Goal: Transaction & Acquisition: Register for event/course

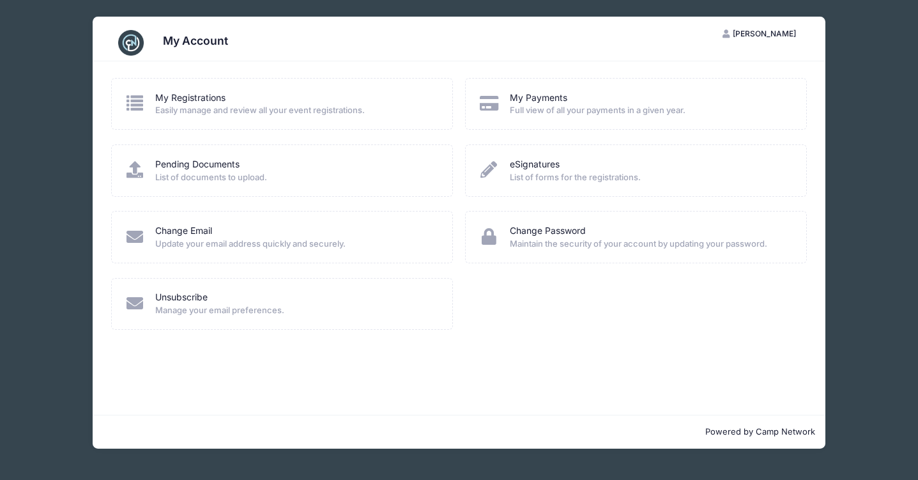
click at [287, 117] on div "My Registrations Easily manage and review all your event registrations." at bounding box center [282, 104] width 342 height 52
click at [172, 84] on div "My Registrations Easily manage and review all your event registrations." at bounding box center [282, 104] width 342 height 52
click at [173, 103] on link "My Registrations" at bounding box center [190, 97] width 70 height 13
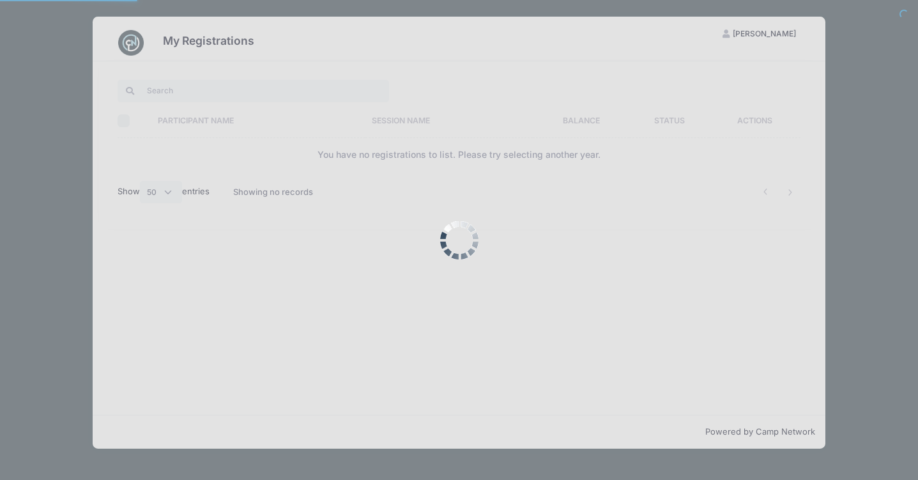
select select "50"
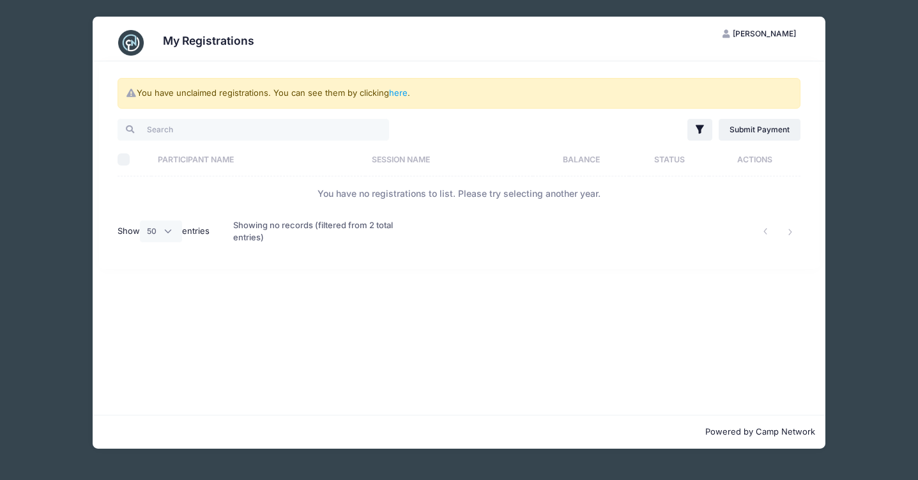
click at [381, 155] on th "Session Name" at bounding box center [448, 159] width 167 height 34
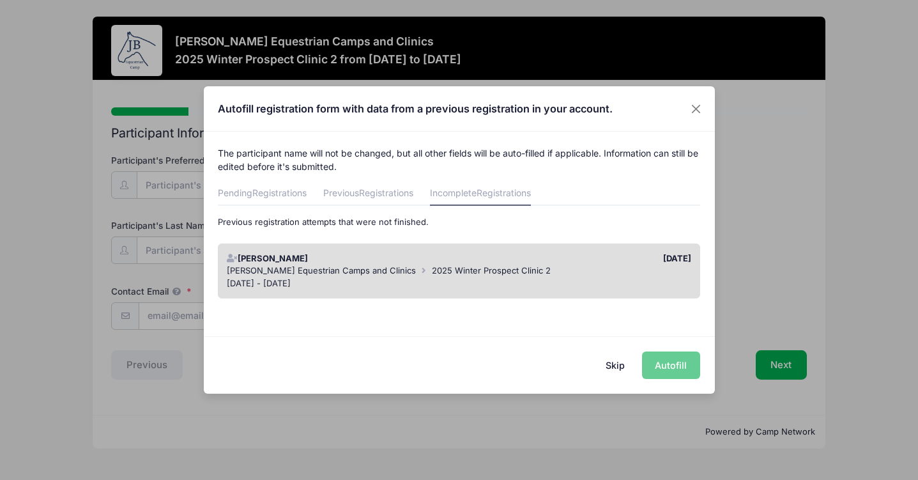
click at [650, 363] on div "Skip Autofill" at bounding box center [459, 364] width 511 height 57
click at [565, 277] on div "Dec 13 - Dec 14, 2025" at bounding box center [459, 283] width 464 height 13
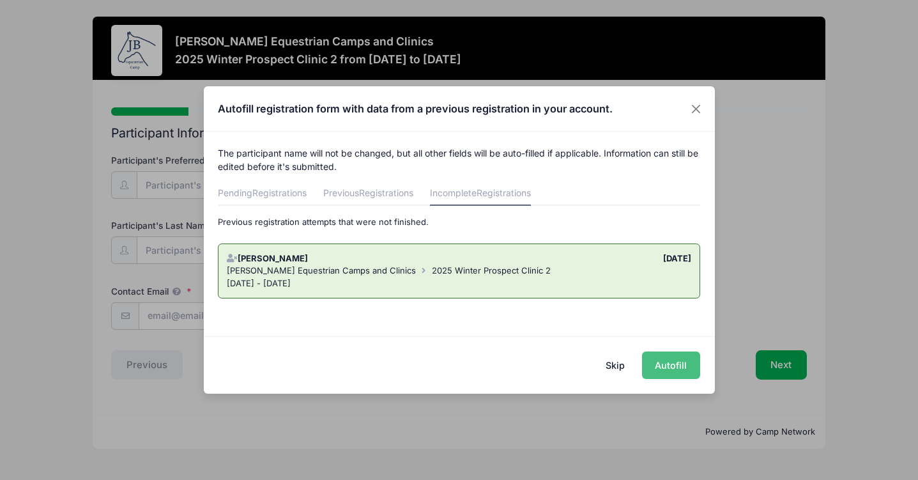
click at [670, 377] on button "Autofill" at bounding box center [671, 364] width 58 height 27
type input "[EMAIL_ADDRESS][DOMAIN_NAME]"
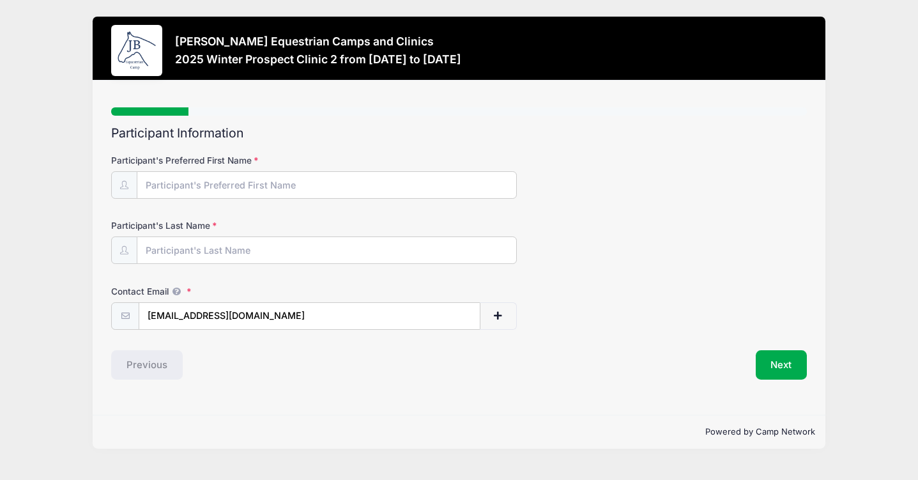
click at [319, 209] on form "Participant's Preferred First Name Participant's Last Name Contact Email wolffe…" at bounding box center [459, 242] width 696 height 176
click at [319, 194] on input "Participant's Preferred First Name" at bounding box center [326, 185] width 379 height 27
click at [407, 296] on div "Contact Email wolffella1@gmail.com" at bounding box center [459, 307] width 696 height 45
click at [341, 197] on input "Participant's Preferred First Name" at bounding box center [326, 185] width 379 height 27
type input "E"
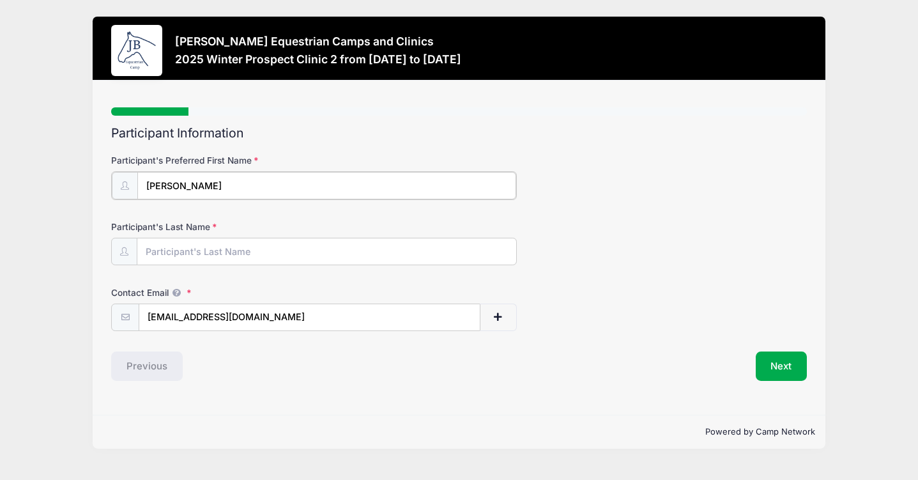
type input "[PERSON_NAME]"
click at [776, 374] on button "Next" at bounding box center [782, 364] width 52 height 29
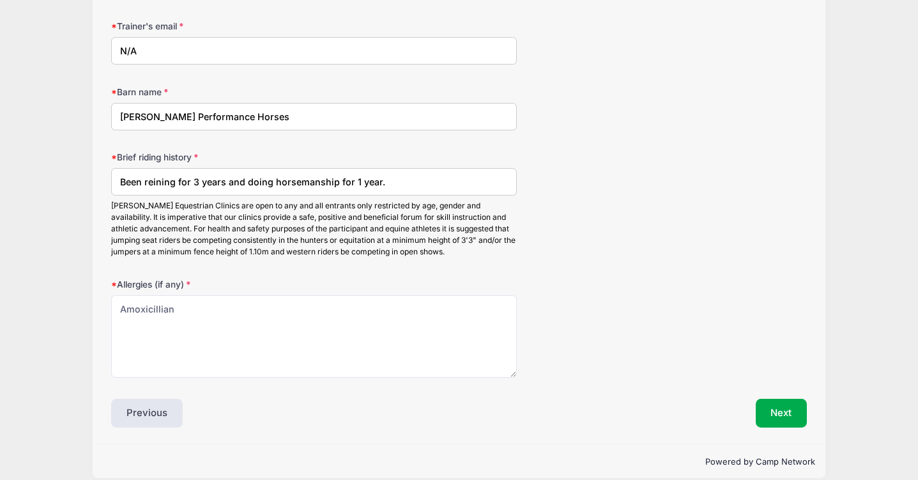
scroll to position [1569, 0]
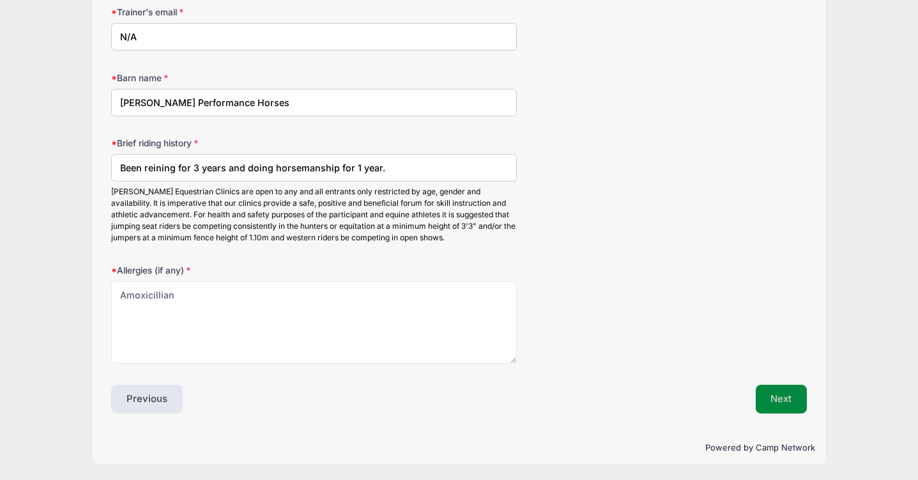
click at [781, 405] on button "Next" at bounding box center [782, 399] width 52 height 29
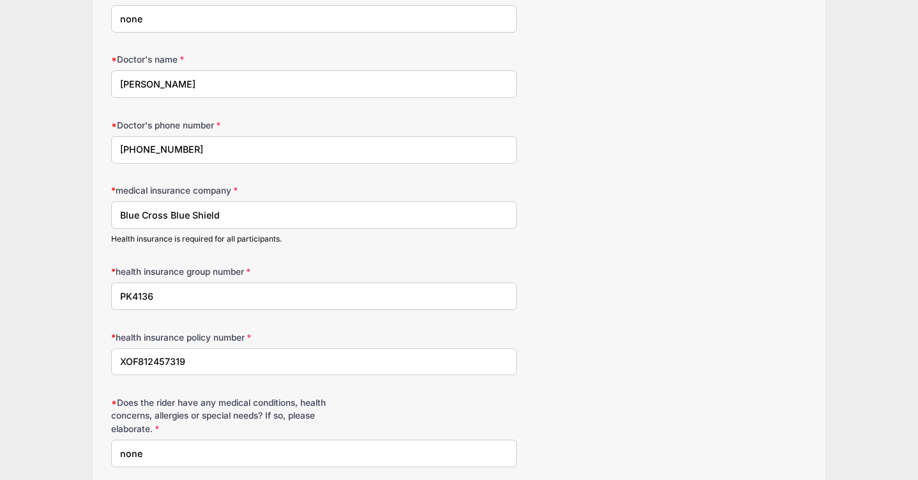
scroll to position [270, 0]
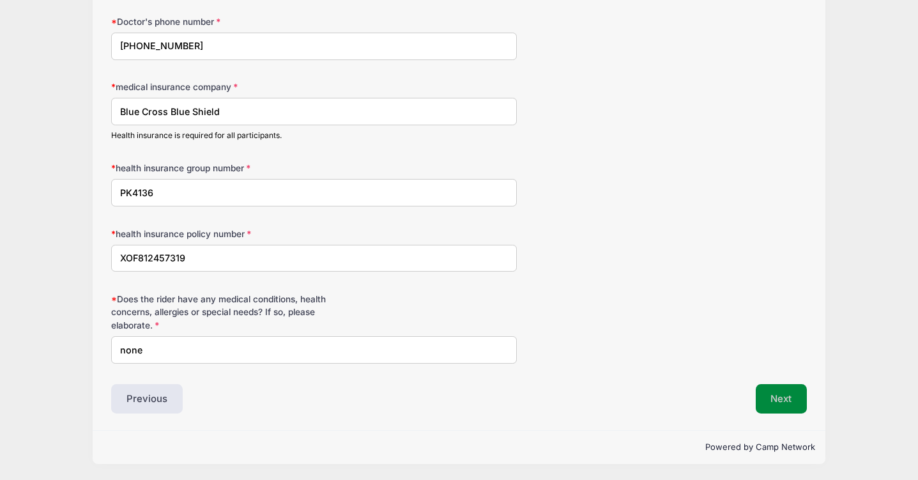
click at [779, 402] on button "Next" at bounding box center [782, 398] width 52 height 29
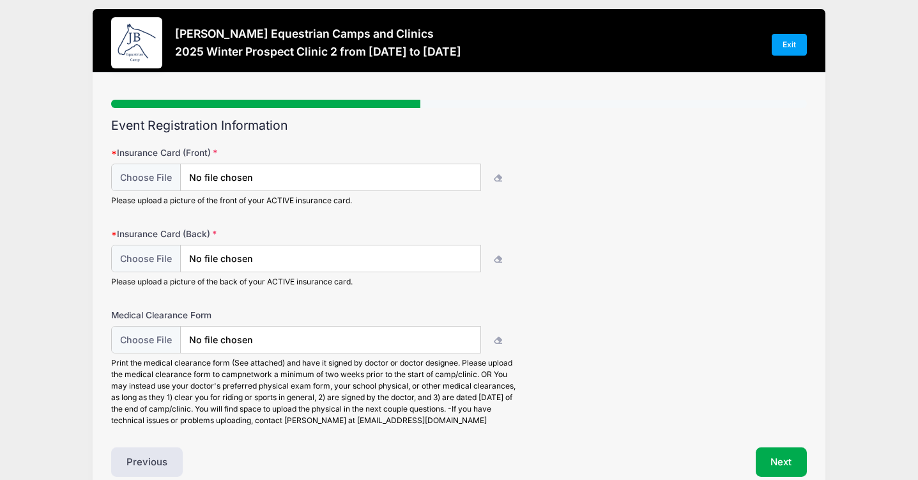
scroll to position [0, 0]
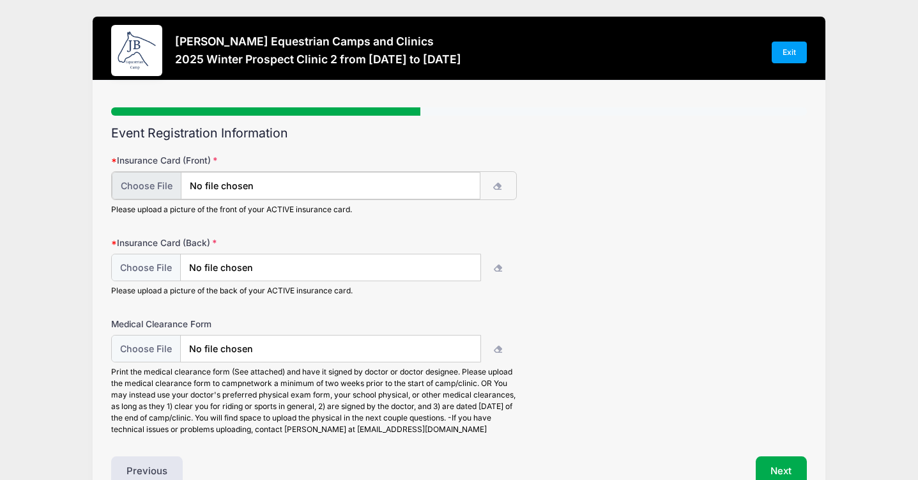
click at [154, 187] on input "file" at bounding box center [296, 185] width 369 height 27
type input "C:\fakepath\INSURANCE CARD.pdf"
click at [497, 268] on icon "button" at bounding box center [498, 268] width 10 height 0
click at [346, 267] on input "file" at bounding box center [296, 266] width 369 height 27
type input "C:\fakepath\IMG_6994.jpg"
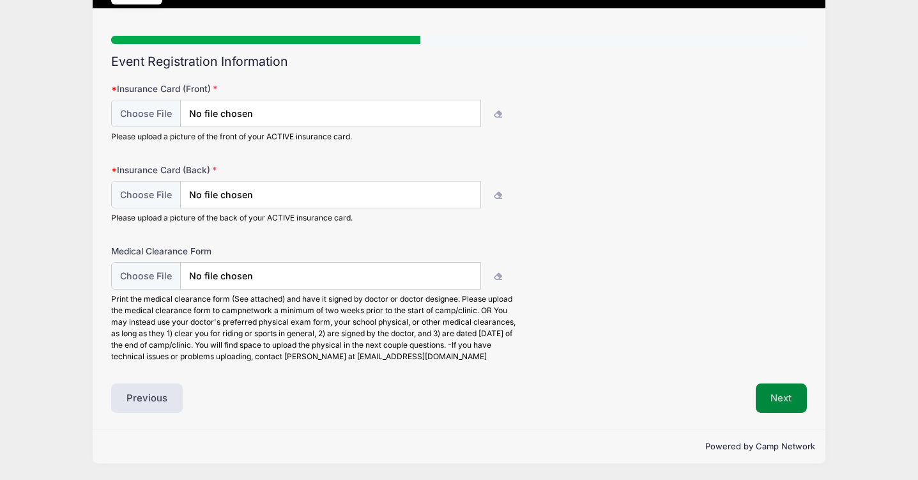
scroll to position [71, 0]
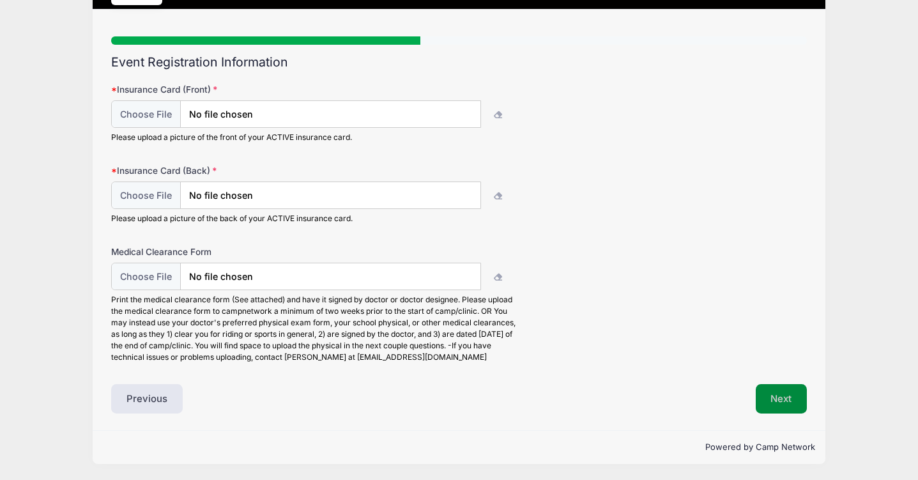
click at [785, 402] on button "Next" at bounding box center [782, 398] width 52 height 29
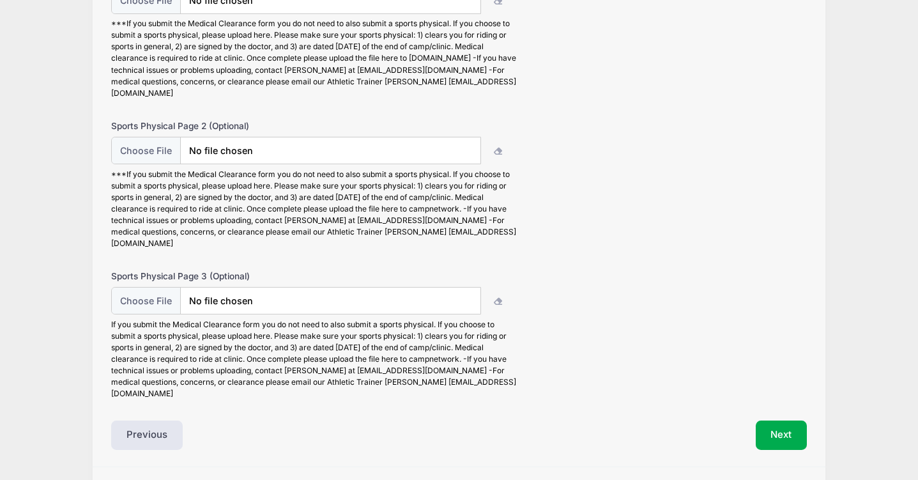
scroll to position [186, 0]
click at [777, 419] on button "Next" at bounding box center [782, 433] width 52 height 29
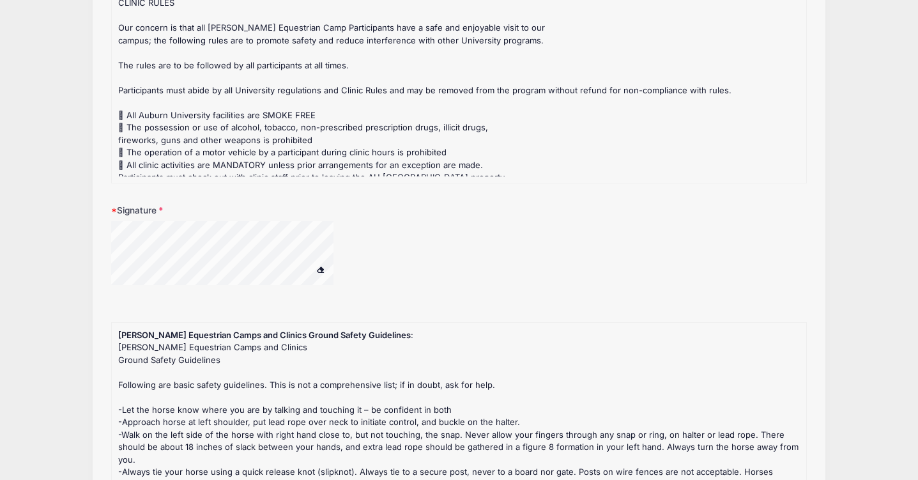
scroll to position [185, 0]
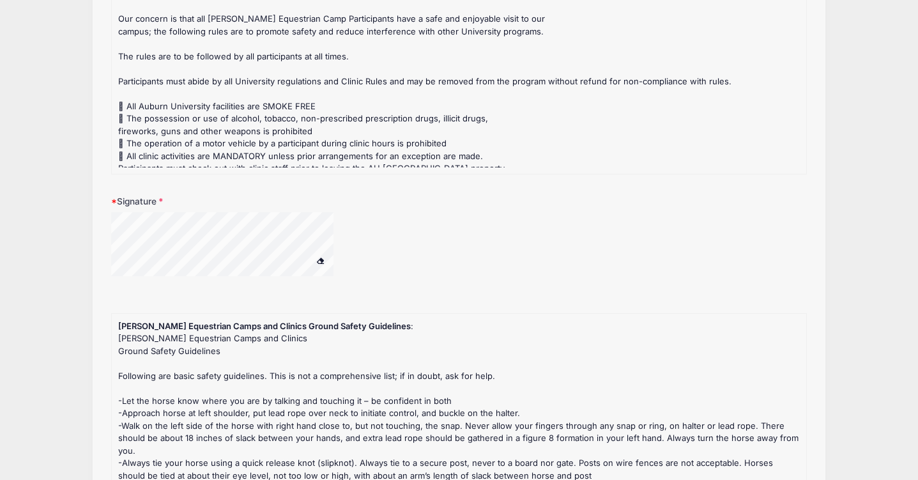
click at [335, 218] on div at bounding box center [239, 246] width 256 height 68
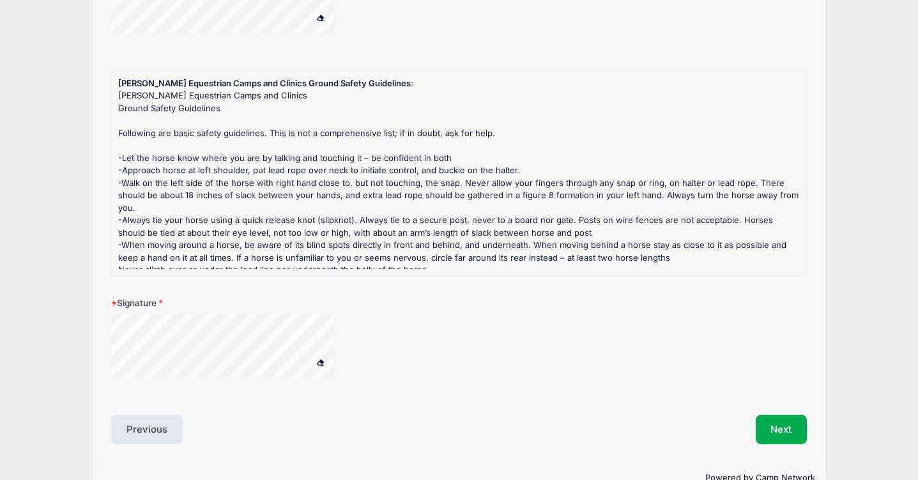
scroll to position [432, 0]
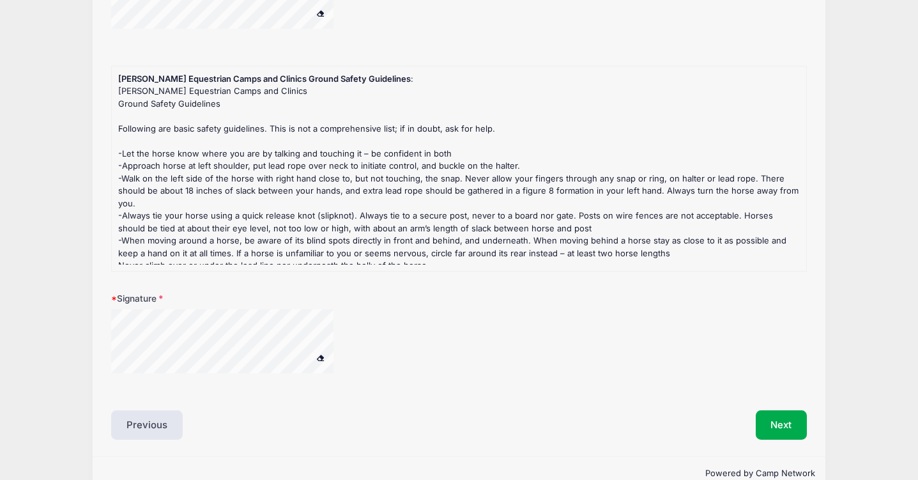
click at [381, 313] on div at bounding box center [314, 349] width 406 height 80
click at [790, 427] on button "Next" at bounding box center [782, 424] width 52 height 29
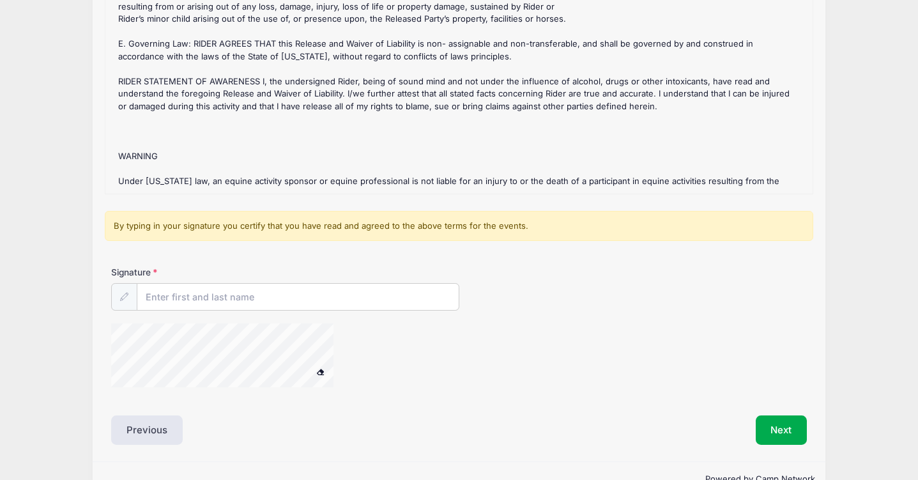
scroll to position [160, 0]
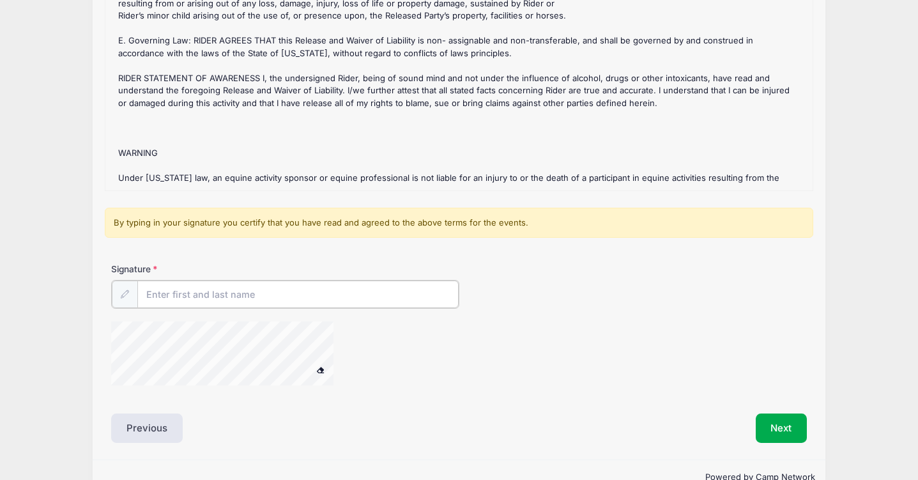
click at [175, 296] on input "Signature" at bounding box center [297, 293] width 321 height 27
type input "Katie Wolff"
click at [786, 431] on button "Next" at bounding box center [782, 426] width 52 height 29
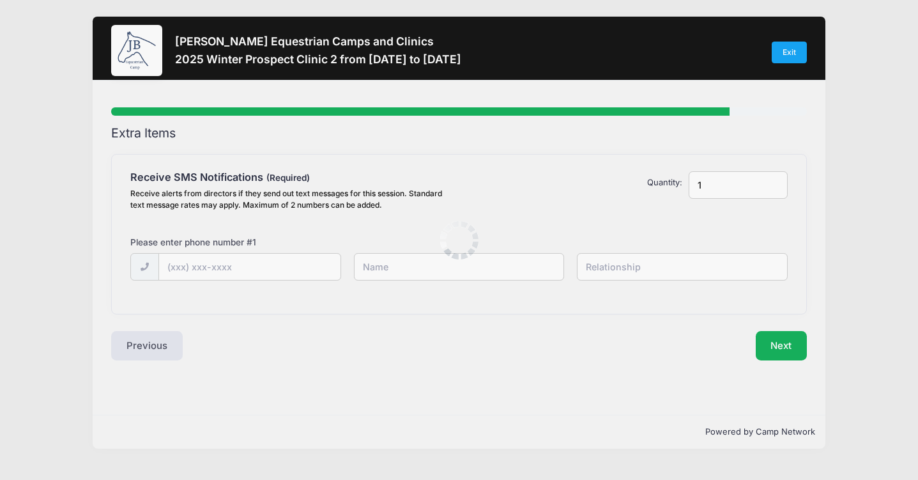
scroll to position [0, 0]
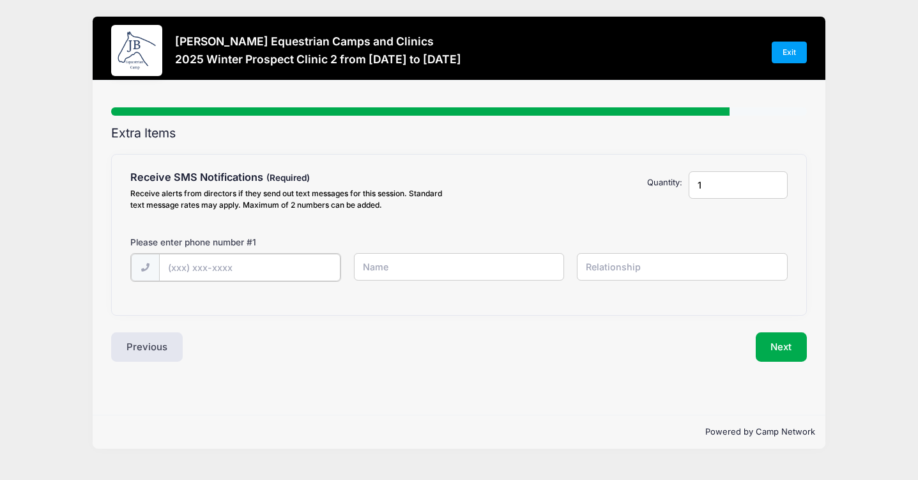
click at [245, 266] on input "text" at bounding box center [250, 267] width 182 height 27
type input "(415) 265-0802"
click at [394, 277] on input "text" at bounding box center [459, 266] width 211 height 27
type input "Katie"
click at [265, 266] on input "(415) 265-0802" at bounding box center [250, 267] width 182 height 27
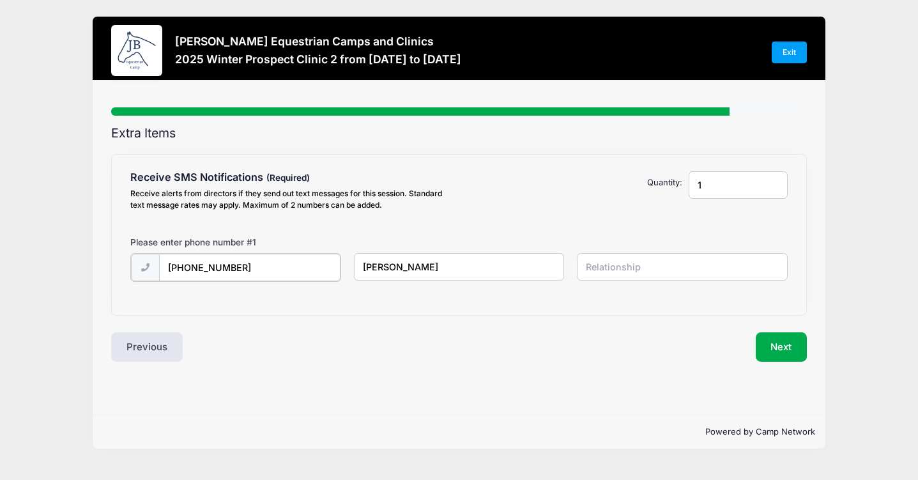
type input "(415) 265-0825"
click at [404, 263] on input "Katie" at bounding box center [459, 266] width 211 height 27
type input "Katie Wolff"
click at [646, 264] on input "text" at bounding box center [682, 266] width 211 height 27
type input "Mother"
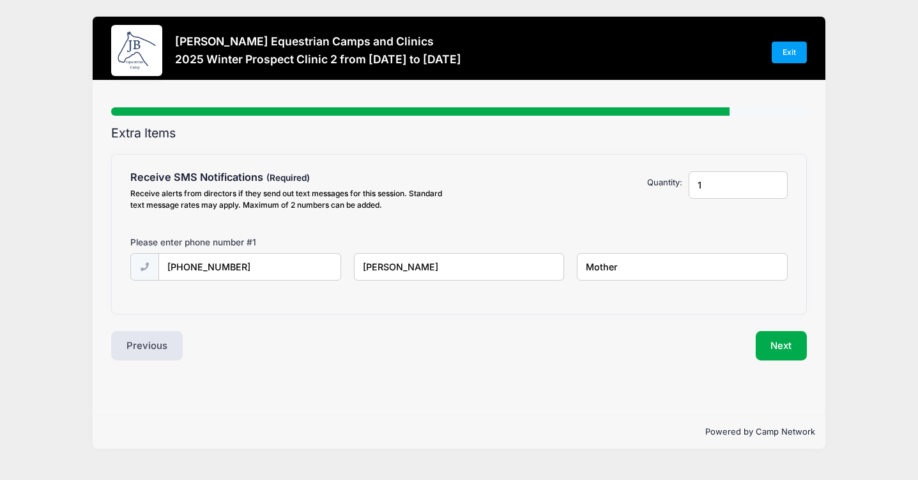
click at [708, 187] on input "1" at bounding box center [738, 184] width 99 height 27
type input "2"
click at [776, 181] on input "2" at bounding box center [738, 184] width 99 height 27
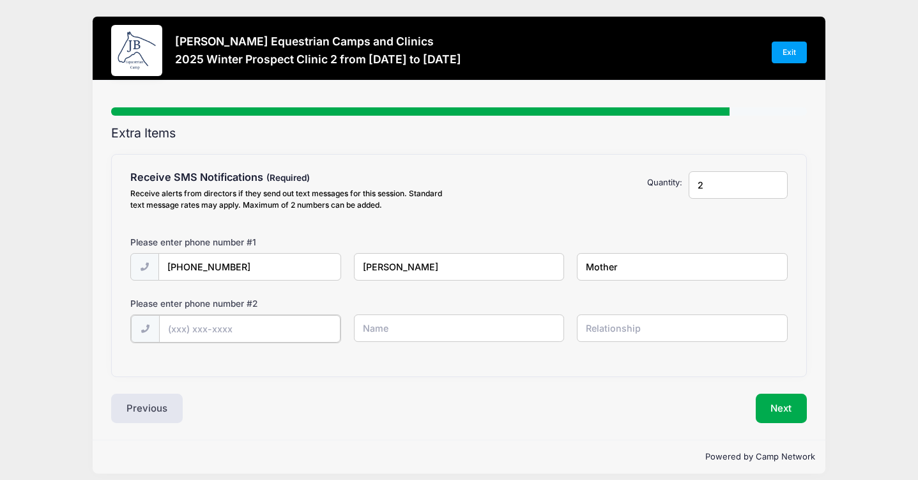
click at [234, 333] on input "text" at bounding box center [250, 328] width 182 height 27
type input "(650) 484-9377"
click at [377, 327] on input "text" at bounding box center [459, 327] width 211 height 27
type input "Ella Wolff"
click at [620, 328] on input "text" at bounding box center [682, 327] width 211 height 27
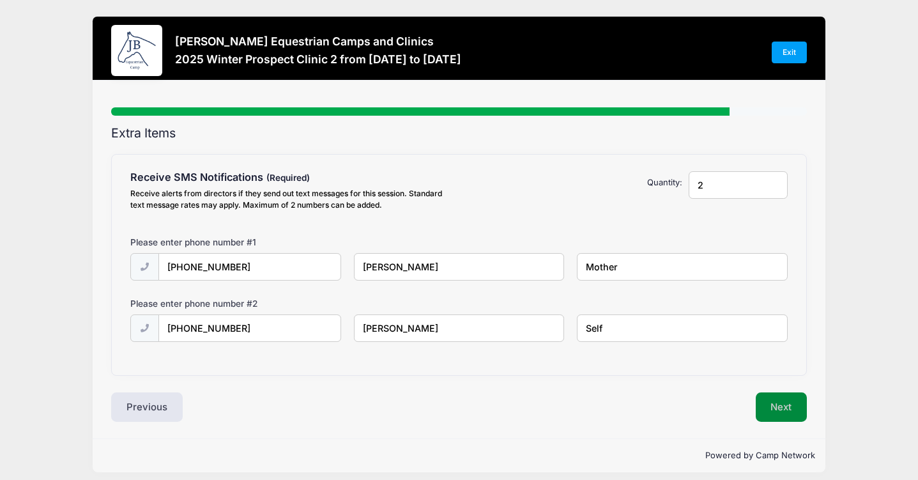
type input "Self"
click at [786, 408] on button "Next" at bounding box center [782, 406] width 52 height 29
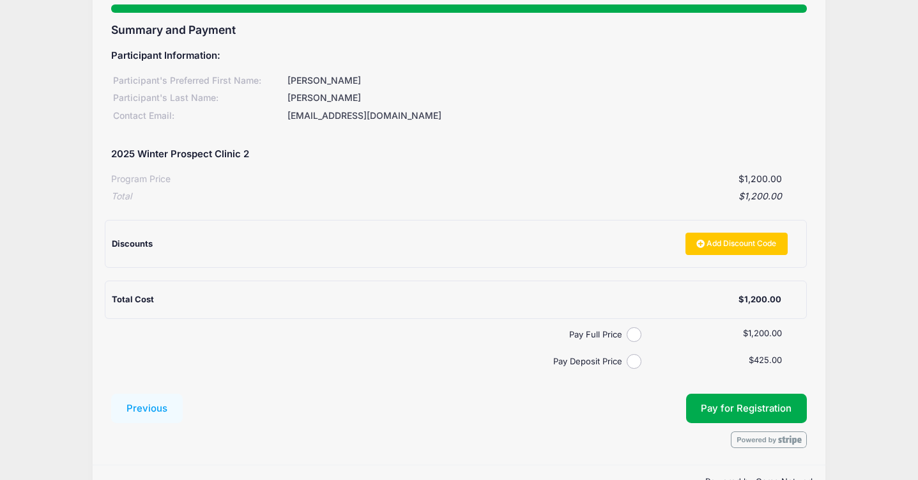
scroll to position [105, 0]
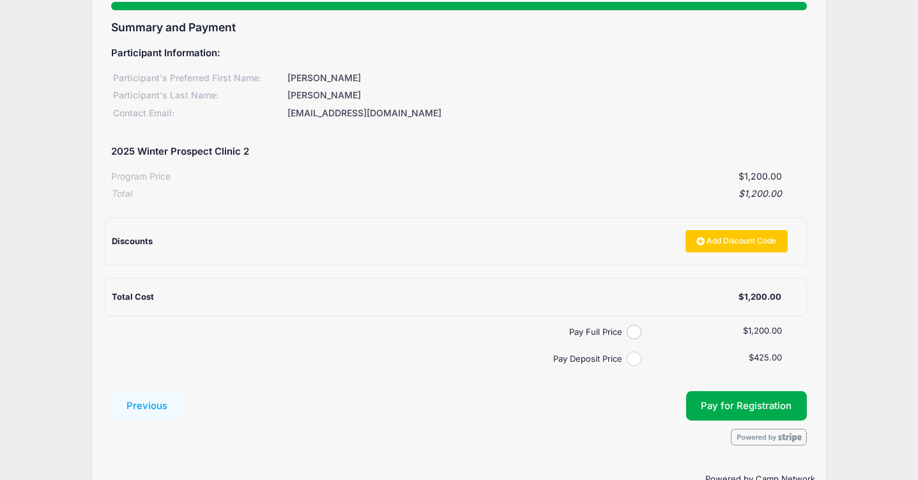
click at [640, 359] on input "Pay Deposit Price" at bounding box center [634, 358] width 15 height 15
radio input "true"
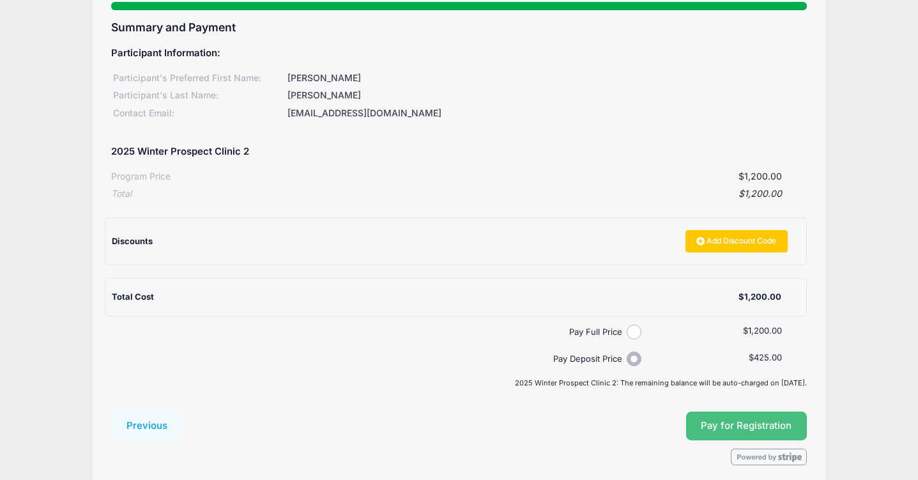
click at [741, 425] on button "Pay for Registration" at bounding box center [746, 425] width 121 height 29
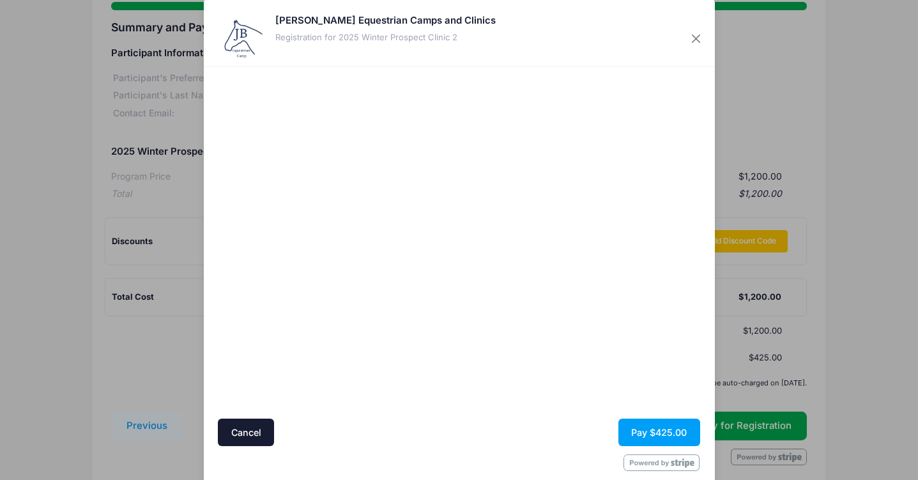
scroll to position [36, 0]
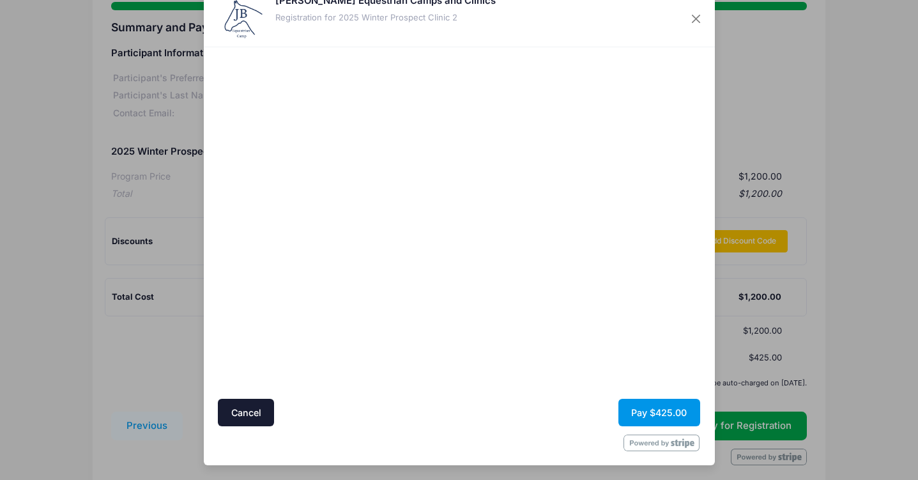
click at [655, 413] on button "Pay $425.00" at bounding box center [659, 412] width 82 height 27
click at [644, 408] on button "Pay $425.00" at bounding box center [659, 412] width 82 height 27
